Goal: Check status: Check status

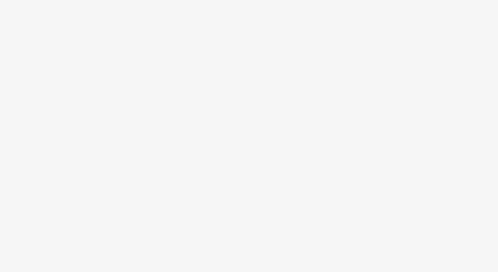
scroll to position [37, 0]
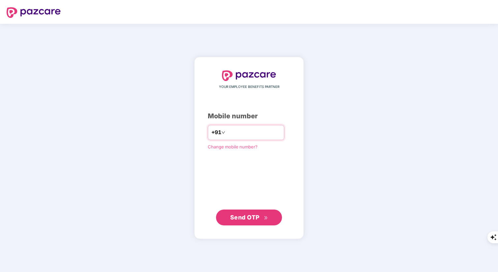
click at [235, 131] on input "number" at bounding box center [254, 132] width 54 height 11
type input "**********"
click at [241, 220] on span "Send OTP" at bounding box center [249, 216] width 38 height 9
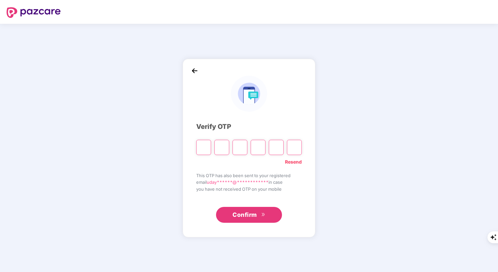
type input "*"
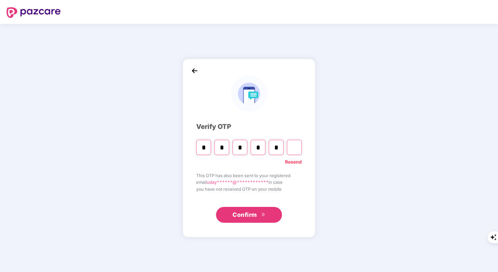
type input "*"
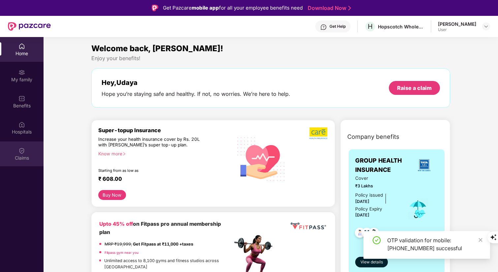
click at [10, 164] on div "Claims" at bounding box center [22, 153] width 44 height 25
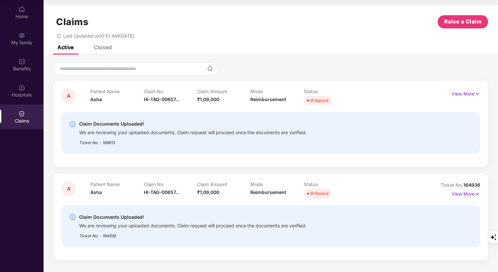
scroll to position [33, 0]
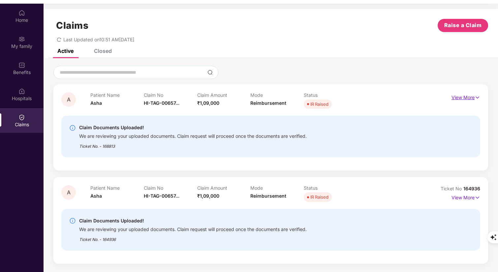
click at [476, 95] on img at bounding box center [478, 97] width 6 height 7
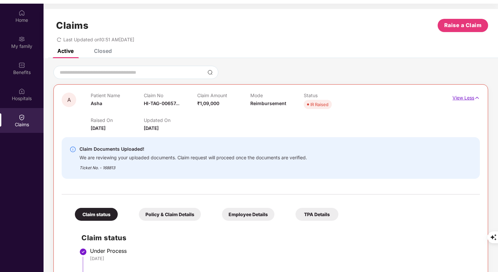
click at [476, 95] on img at bounding box center [477, 97] width 6 height 7
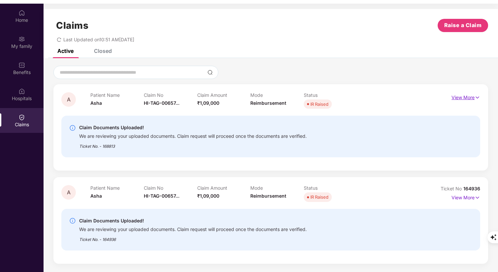
click at [476, 95] on img at bounding box center [478, 97] width 6 height 7
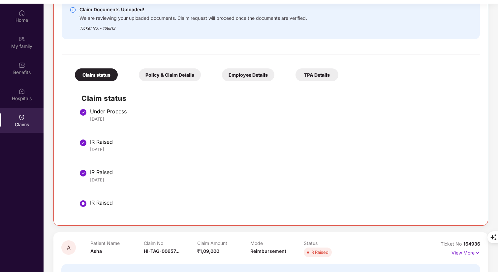
scroll to position [189, 0]
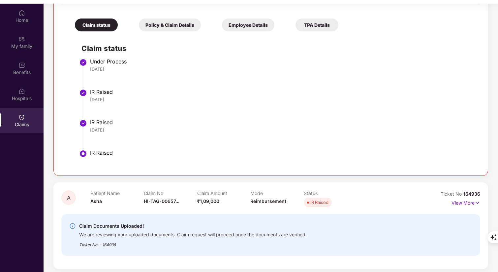
click at [480, 202] on div "A Patient Name Asha Claim No HI-TAG-00657... Claim Amount ₹1,09,000 Mode Reimbu…" at bounding box center [270, 225] width 435 height 86
click at [475, 202] on img at bounding box center [478, 202] width 6 height 7
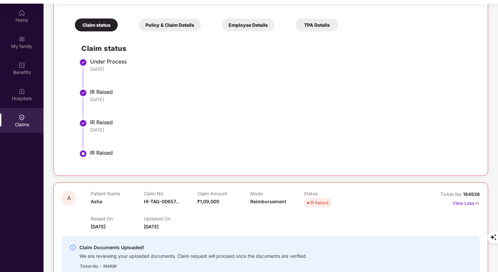
scroll to position [414, 0]
